Goal: Information Seeking & Learning: Check status

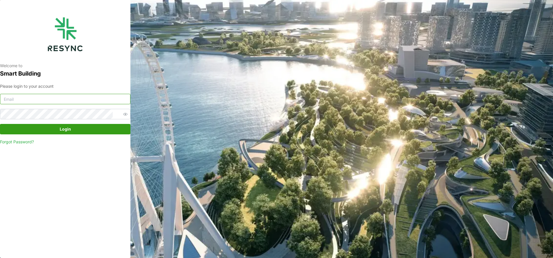
type input "[EMAIL_ADDRESS][DOMAIN_NAME]"
click at [66, 126] on span "Login" at bounding box center [65, 129] width 11 height 10
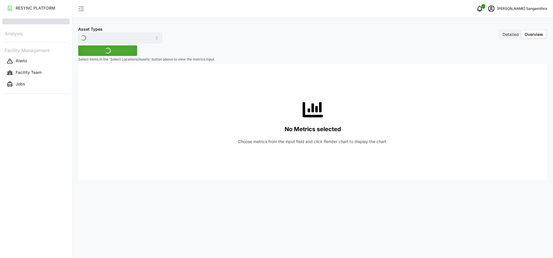
type input "Revenue meter"
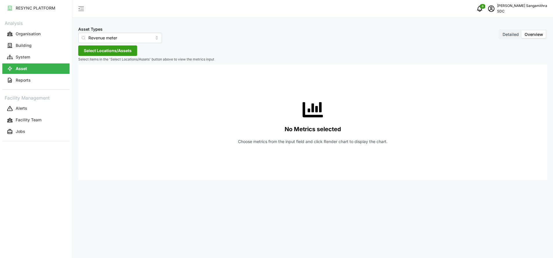
click at [132, 51] on button "Select Locations/Assets" at bounding box center [107, 51] width 59 height 10
click at [92, 76] on span "Select SDC-1" at bounding box center [93, 77] width 4 height 4
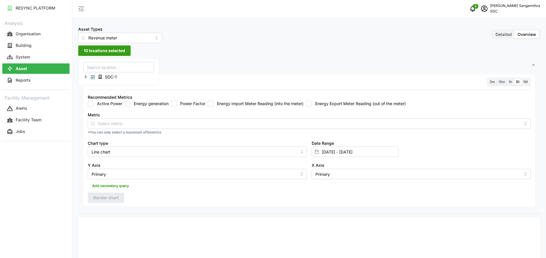
click at [128, 105] on input "Energy generation" at bounding box center [128, 104] width 6 height 6
checkbox input "true"
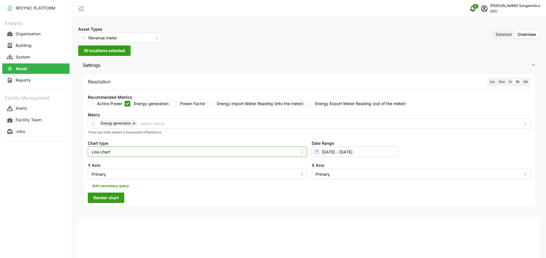
click at [196, 150] on input "Line chart" at bounding box center [197, 152] width 219 height 10
click at [182, 176] on div "Bar chart" at bounding box center [197, 176] width 217 height 10
type input "Bar chart"
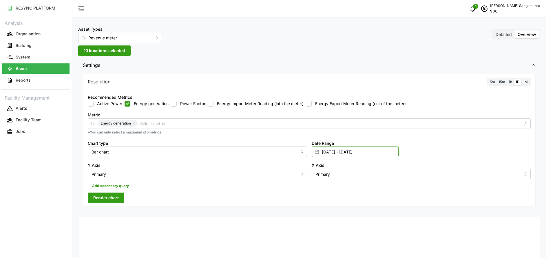
click at [359, 154] on input "01 Sep 2025 - 09 Sep 2025" at bounding box center [355, 152] width 87 height 10
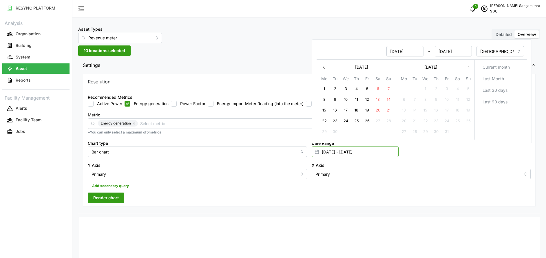
click at [390, 152] on input "01 Sep 2025 - 09 Sep 2025" at bounding box center [355, 152] width 87 height 10
click at [412, 52] on input "01 Sep 2025" at bounding box center [404, 51] width 37 height 10
click at [416, 52] on input "01 Sep 2025" at bounding box center [404, 51] width 37 height 10
drag, startPoint x: 416, startPoint y: 52, endPoint x: 404, endPoint y: 57, distance: 12.4
click at [404, 57] on div "01 Sep 2025 - 09 Sep 2025" at bounding box center [395, 51] width 157 height 15
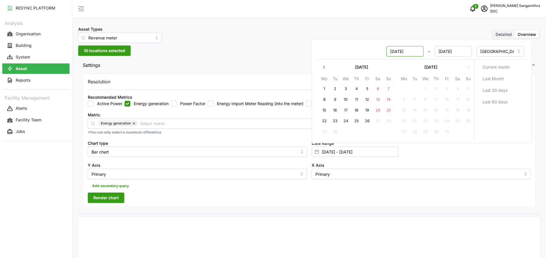
click at [407, 50] on input "01 Sep 2025" at bounding box center [404, 51] width 37 height 10
drag, startPoint x: 407, startPoint y: 50, endPoint x: 410, endPoint y: 50, distance: 3.5
click at [408, 50] on input "01 Sep 2025" at bounding box center [404, 51] width 37 height 10
click at [411, 50] on input "01 Sep 2025" at bounding box center [404, 51] width 37 height 10
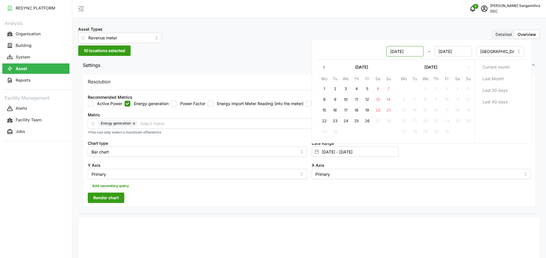
click at [411, 50] on input "01 Sep 2025" at bounding box center [404, 51] width 37 height 10
click at [418, 51] on input "01 Sep 2025" at bounding box center [404, 51] width 37 height 10
type input "01 Sep 2023"
type input "01 Sep 2023 - 09 Sep 2025"
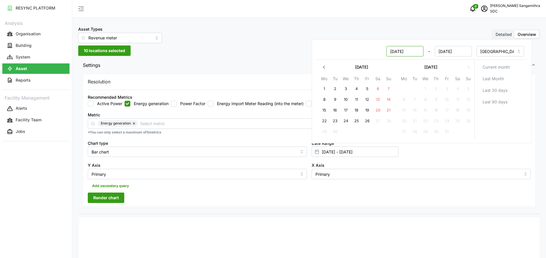
click at [401, 49] on input "01 Sep 2023" at bounding box center [404, 51] width 37 height 10
drag, startPoint x: 404, startPoint y: 52, endPoint x: 396, endPoint y: 53, distance: 8.5
click at [396, 53] on input "01 Sep 2023" at bounding box center [404, 51] width 37 height 10
type input "01 Dec 2023"
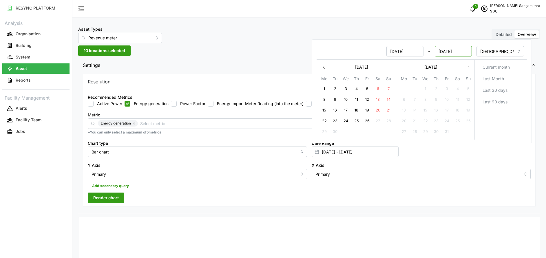
type input "01 Dec 2023 - 09 Sep 2025"
drag, startPoint x: 464, startPoint y: 52, endPoint x: 438, endPoint y: 53, distance: 26.4
click at [438, 53] on input "09 Sep 2025" at bounding box center [453, 51] width 37 height 10
drag, startPoint x: 419, startPoint y: 51, endPoint x: 389, endPoint y: 51, distance: 29.9
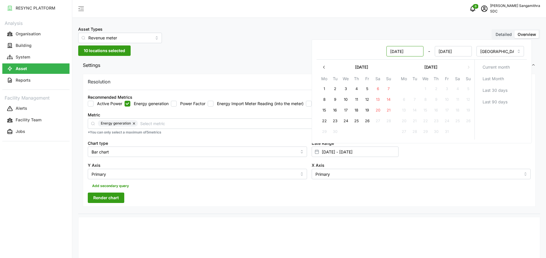
click at [389, 51] on input "01 Dec 2023" at bounding box center [404, 51] width 37 height 10
click at [463, 48] on input "09 Sep 2025" at bounding box center [453, 51] width 37 height 10
drag, startPoint x: 466, startPoint y: 52, endPoint x: 439, endPoint y: 47, distance: 27.0
click at [439, 47] on input "09 Sep 2025" at bounding box center [453, 51] width 37 height 10
paste input "1 Dec 2023"
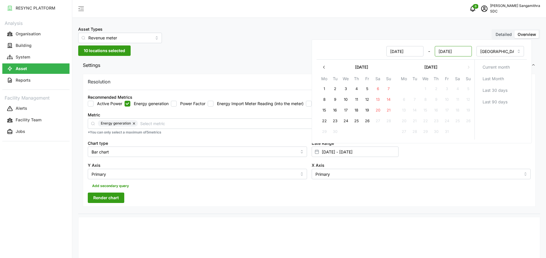
click at [442, 51] on input "01 Dec 2023" at bounding box center [453, 51] width 37 height 10
type input "31 Dec 2023"
drag, startPoint x: 93, startPoint y: 200, endPoint x: 475, endPoint y: 108, distance: 392.8
click at [93, 200] on button "Render chart" at bounding box center [106, 198] width 37 height 10
type input "01 Dec 2023 - 31 Dec 2023"
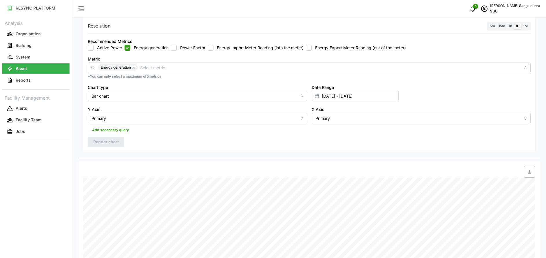
scroll to position [12, 0]
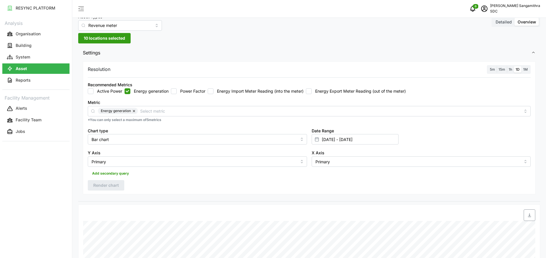
click at [526, 69] on span "1M" at bounding box center [526, 69] width 5 height 4
click at [522, 66] on input "1M" at bounding box center [522, 66] width 0 height 0
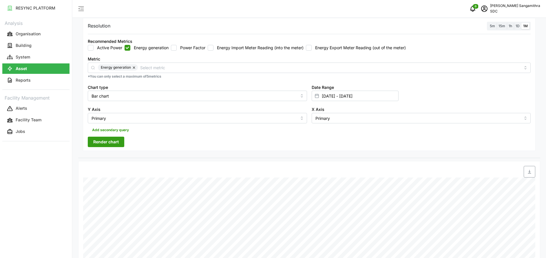
scroll to position [12, 0]
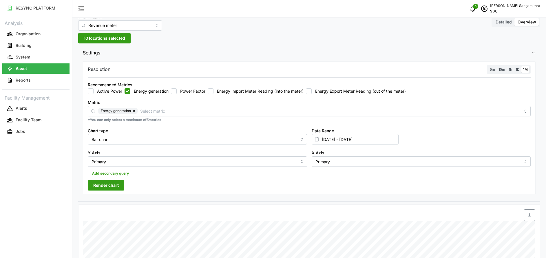
click at [110, 186] on span "Render chart" at bounding box center [106, 186] width 26 height 10
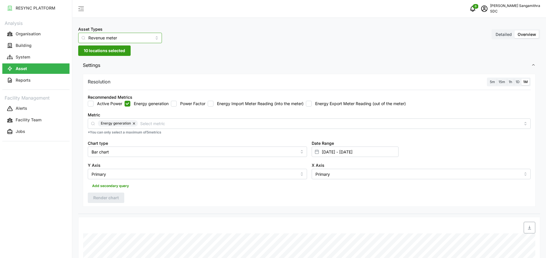
click at [146, 41] on input "Revenue meter" at bounding box center [120, 38] width 84 height 10
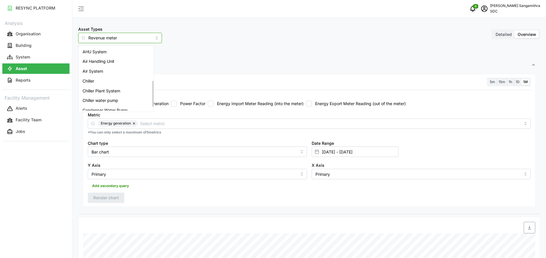
scroll to position [83, 0]
click at [93, 95] on span "Inverter" at bounding box center [90, 96] width 15 height 6
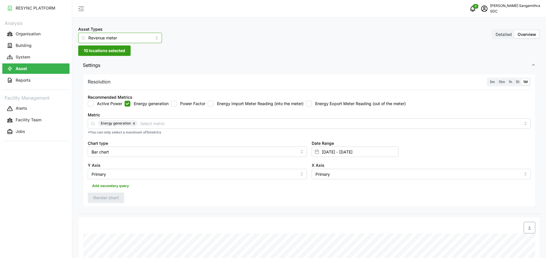
type input "Inverter"
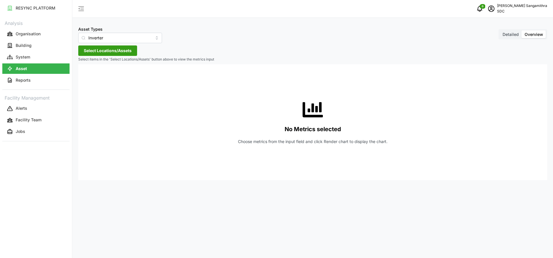
click at [114, 50] on span "Select Locations/Assets" at bounding box center [108, 51] width 48 height 10
click at [95, 76] on span "Select SDC-1" at bounding box center [93, 77] width 4 height 4
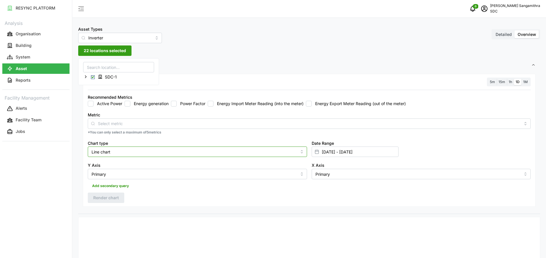
click at [292, 154] on input "Line chart" at bounding box center [197, 152] width 219 height 10
click at [303, 152] on input "Line chart" at bounding box center [197, 152] width 219 height 10
click at [305, 156] on input "Line chart" at bounding box center [197, 152] width 219 height 10
click at [135, 176] on div "Bar chart" at bounding box center [197, 176] width 217 height 10
type input "Bar chart"
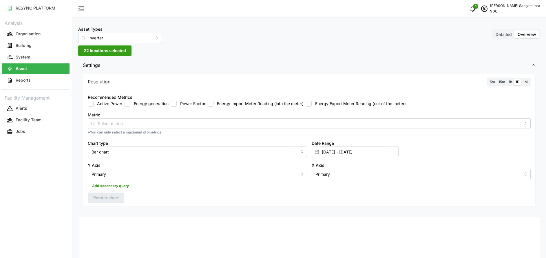
click at [127, 103] on input "Energy generation" at bounding box center [128, 104] width 6 height 6
checkbox input "true"
click at [107, 199] on span "Render chart" at bounding box center [106, 198] width 26 height 10
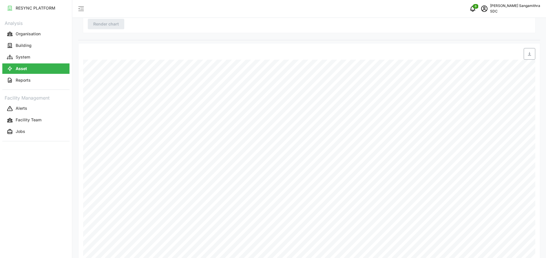
scroll to position [43, 0]
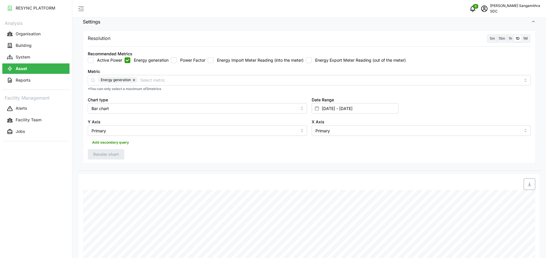
click at [526, 37] on span "1M" at bounding box center [526, 38] width 5 height 4
click at [522, 35] on input "1M" at bounding box center [522, 35] width 0 height 0
click at [101, 148] on div "Resolution 5m 15m 1h 1D 1M Recommended Metrics Active Power Energy generation P…" at bounding box center [309, 96] width 453 height 133
click at [104, 155] on span "Render chart" at bounding box center [106, 155] width 26 height 10
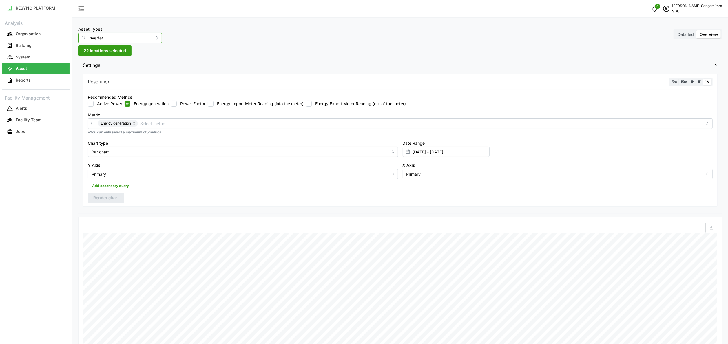
click at [147, 39] on input "Inverter" at bounding box center [120, 38] width 84 height 10
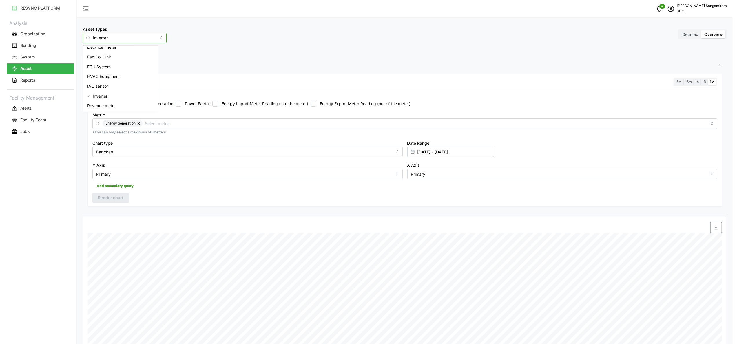
scroll to position [92, 0]
click at [120, 99] on div "Revenue meter" at bounding box center [116, 96] width 73 height 10
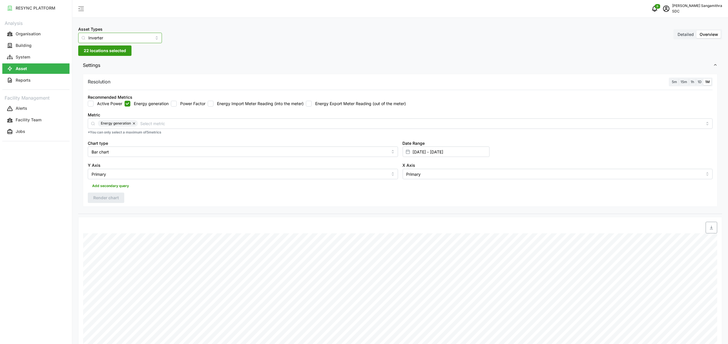
type input "Revenue meter"
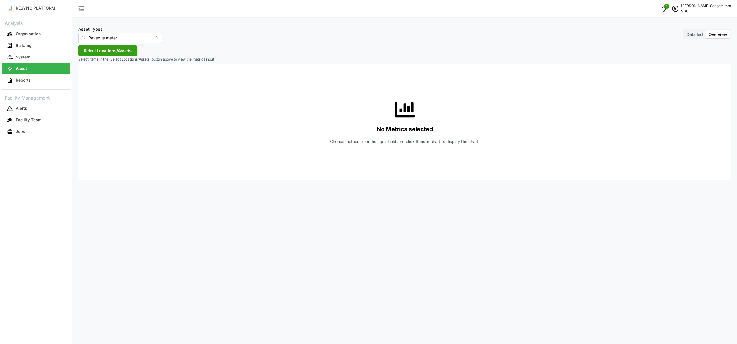
click at [119, 54] on span "Select Locations/Assets" at bounding box center [108, 51] width 48 height 10
click at [104, 51] on span "Select Locations/Assets" at bounding box center [108, 51] width 48 height 10
click at [103, 52] on span "Select Locations/Assets" at bounding box center [108, 51] width 48 height 10
click at [85, 61] on div at bounding box center [83, 62] width 10 height 8
click at [84, 62] on div at bounding box center [83, 62] width 10 height 8
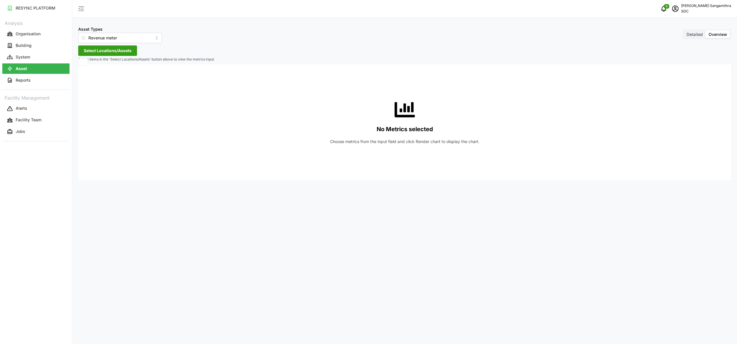
click at [112, 52] on span "Select Locations/Assets" at bounding box center [108, 51] width 48 height 10
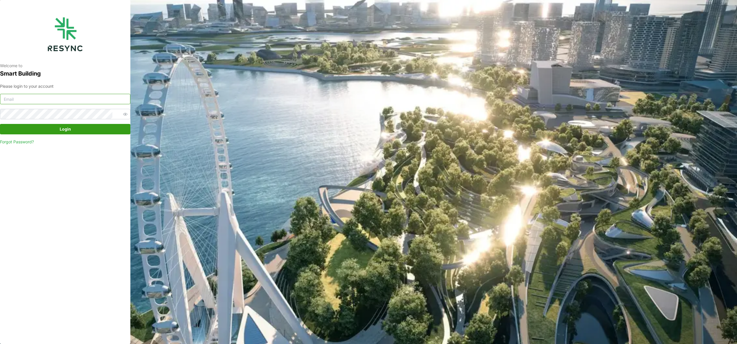
type input "23026073@myrp.edu.sg"
click at [60, 132] on span "Login" at bounding box center [65, 129] width 11 height 10
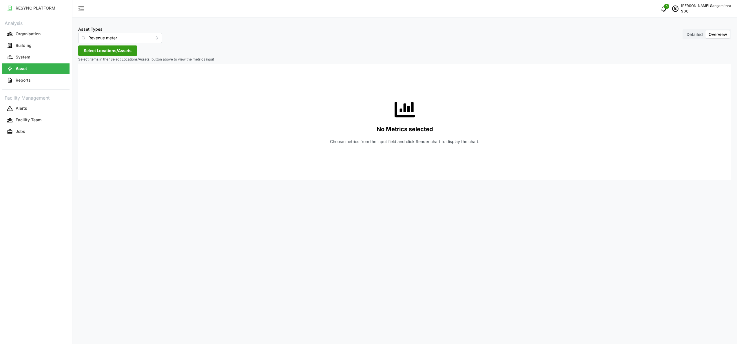
click at [129, 48] on span "Select Locations/Assets" at bounding box center [108, 51] width 48 height 10
click at [92, 78] on span "Select SDC-1" at bounding box center [93, 77] width 4 height 4
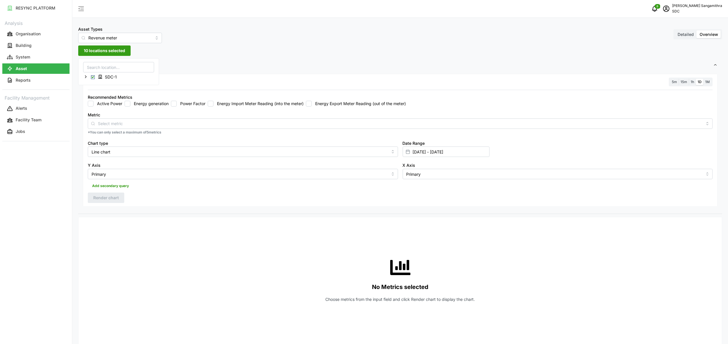
click at [132, 103] on label "Energy generation" at bounding box center [149, 104] width 38 height 6
click at [130, 103] on input "Energy generation" at bounding box center [128, 104] width 6 height 6
checkbox input "true"
click at [419, 153] on input "01 Dec 2023 - 31 Dec 2023" at bounding box center [446, 152] width 87 height 10
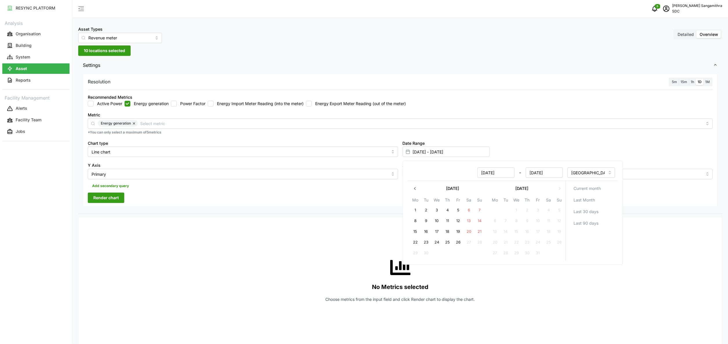
drag, startPoint x: 510, startPoint y: 173, endPoint x: 464, endPoint y: 171, distance: 46.1
click at [464, 171] on div "01 Dec 2023 - 31 Dec 2023" at bounding box center [487, 173] width 152 height 10
drag, startPoint x: 505, startPoint y: 173, endPoint x: 464, endPoint y: 182, distance: 41.7
click at [464, 182] on div "01 Apr 2024 - 31 Dec 2023 Asia/Singapore September 2025 Mo Tu We Th Fr Sa Su 1 …" at bounding box center [513, 213] width 220 height 104
type input "01 Apr 2024"
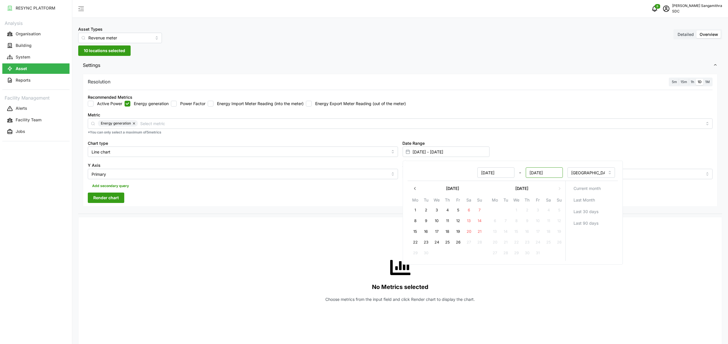
type input "31 Dec 2023 - 01 Apr 2024"
type input "31 Dec 2023"
drag, startPoint x: 558, startPoint y: 172, endPoint x: 511, endPoint y: 175, distance: 47.1
click at [507, 173] on div "31 Dec 2023 - 01 Apr 2024" at bounding box center [487, 173] width 152 height 10
paste input
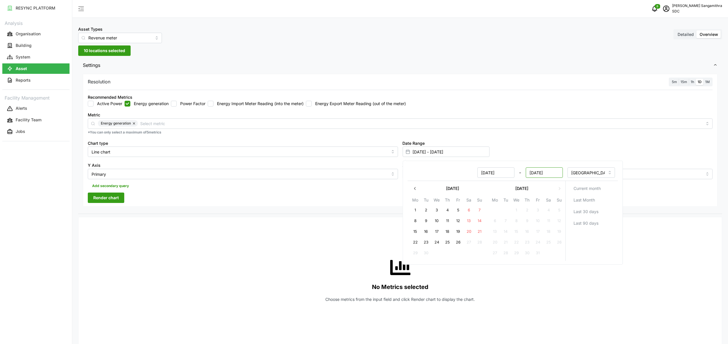
click at [535, 172] on input "01 Apr 2024" at bounding box center [544, 173] width 37 height 10
type input "30 Apr 2024"
click at [96, 199] on span "Render chart" at bounding box center [106, 198] width 26 height 10
type input "31 Dec 2023 - 30 Apr 2024"
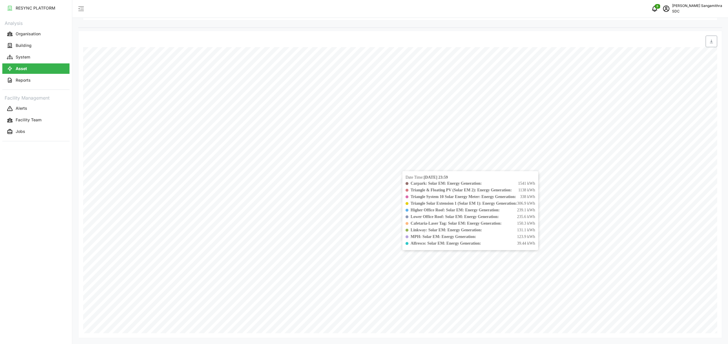
scroll to position [13, 0]
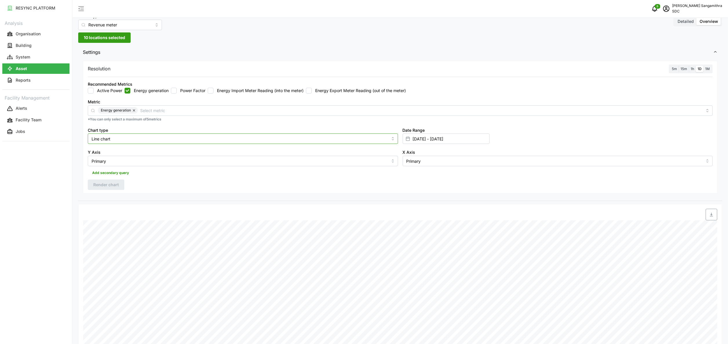
click at [310, 136] on input "Line chart" at bounding box center [243, 139] width 310 height 10
click at [129, 160] on div "Bar chart" at bounding box center [242, 163] width 307 height 10
type input "Bar chart"
click at [96, 183] on span "Render chart" at bounding box center [106, 185] width 26 height 10
click at [708, 68] on span "1M" at bounding box center [708, 69] width 5 height 4
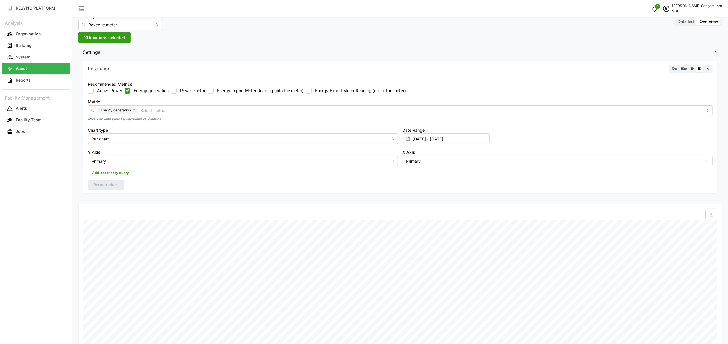
click at [704, 66] on input "1M" at bounding box center [704, 66] width 0 height 0
click at [98, 183] on span "Render chart" at bounding box center [106, 185] width 26 height 10
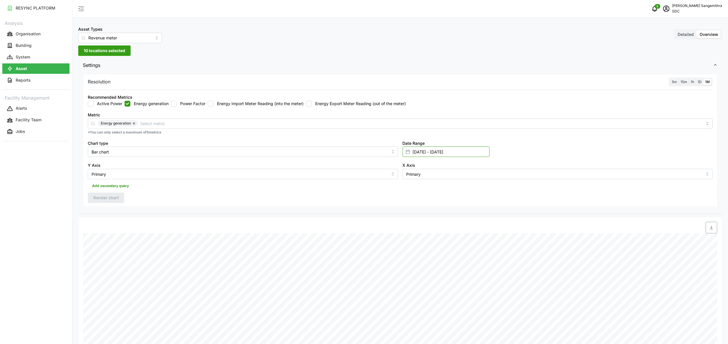
click at [425, 152] on input "31 Dec 2023 - 30 Apr 2024" at bounding box center [446, 152] width 87 height 10
drag, startPoint x: 510, startPoint y: 174, endPoint x: 456, endPoint y: 185, distance: 55.5
click at [468, 174] on div "31 Dec 2023 - 30 Apr 2024" at bounding box center [487, 173] width 152 height 10
type input "1 apr 2024"
click at [606, 147] on div "Date Range 31 Dec 2023 - 30 Apr 2024" at bounding box center [558, 148] width 315 height 22
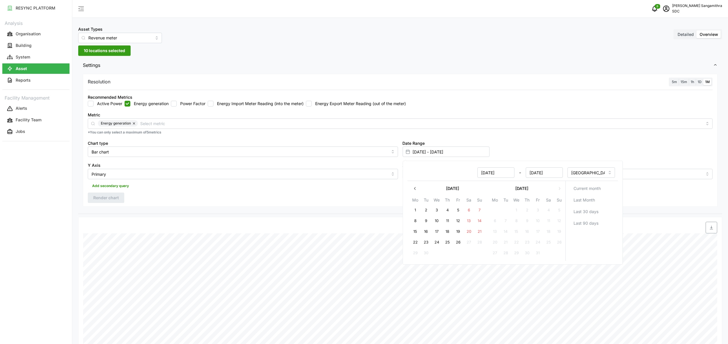
type input "01 Apr 2024 - 30 Apr 2024"
type input "01 Apr 2024"
click at [99, 194] on span "Render chart" at bounding box center [106, 198] width 26 height 10
